Goal: Navigation & Orientation: Find specific page/section

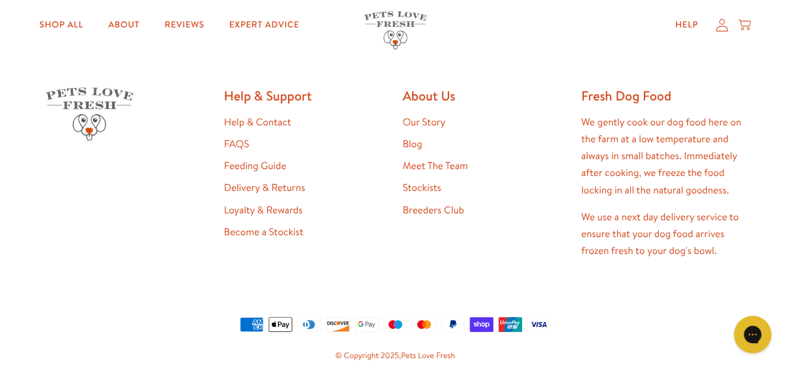
scroll to position [2371, 0]
click at [239, 119] on link "Help & Contact" at bounding box center [257, 122] width 67 height 14
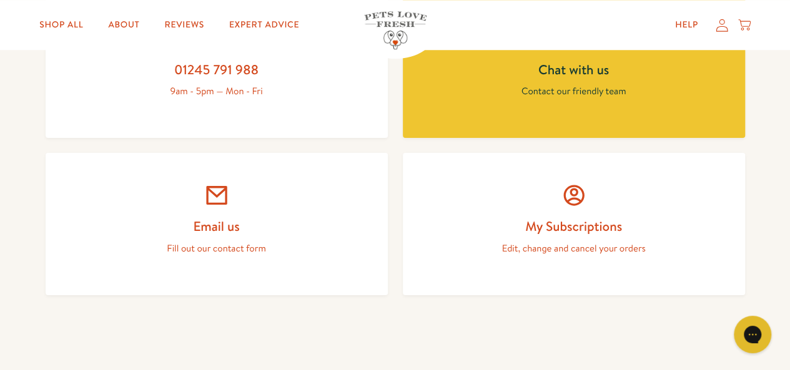
scroll to position [617, 0]
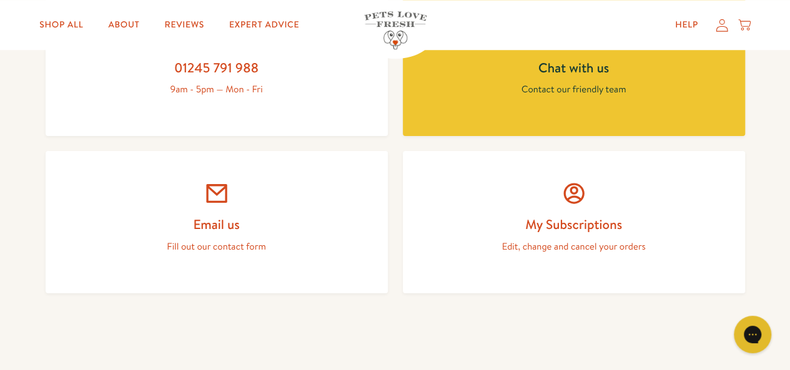
click at [211, 203] on icon at bounding box center [216, 193] width 21 height 19
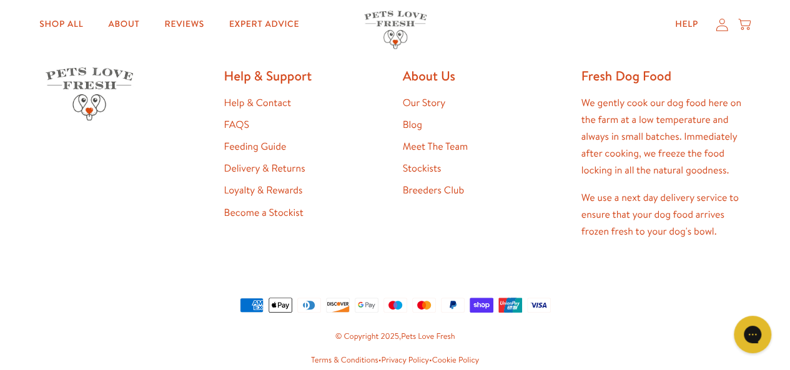
scroll to position [905, 0]
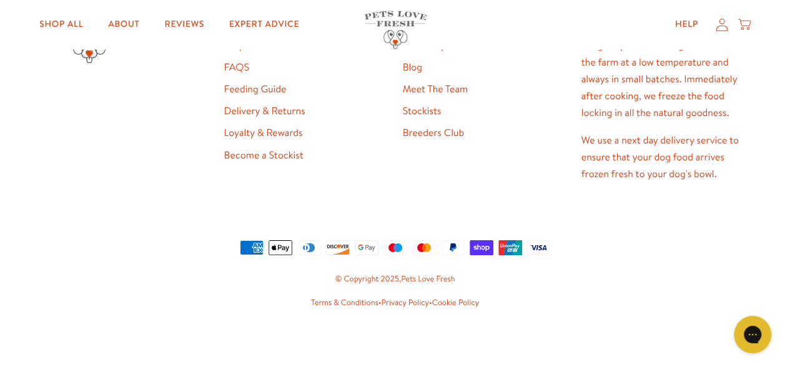
click at [403, 298] on link "Privacy Policy" at bounding box center [404, 302] width 47 height 11
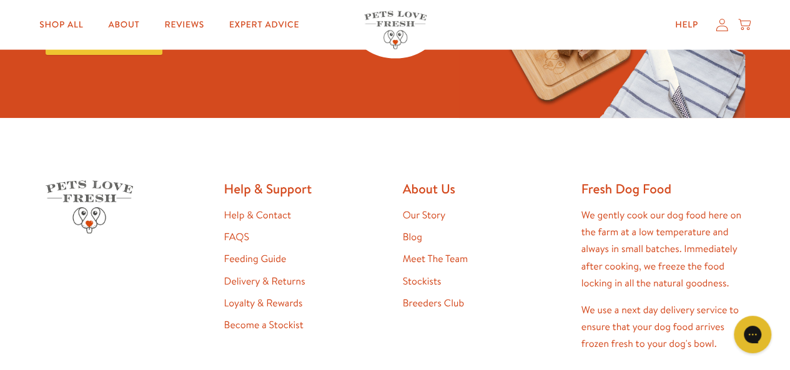
scroll to position [3739, 0]
